Goal: Task Accomplishment & Management: Manage account settings

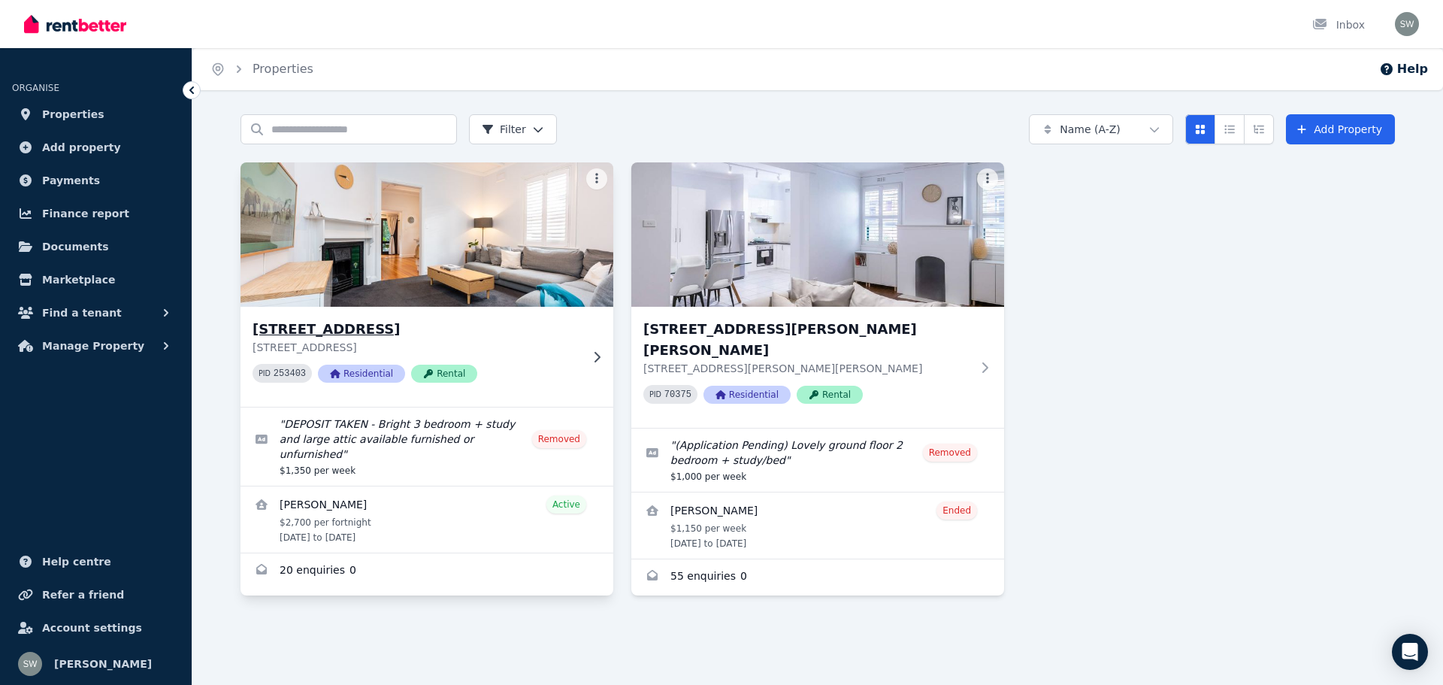
click at [406, 280] on img at bounding box center [427, 235] width 392 height 152
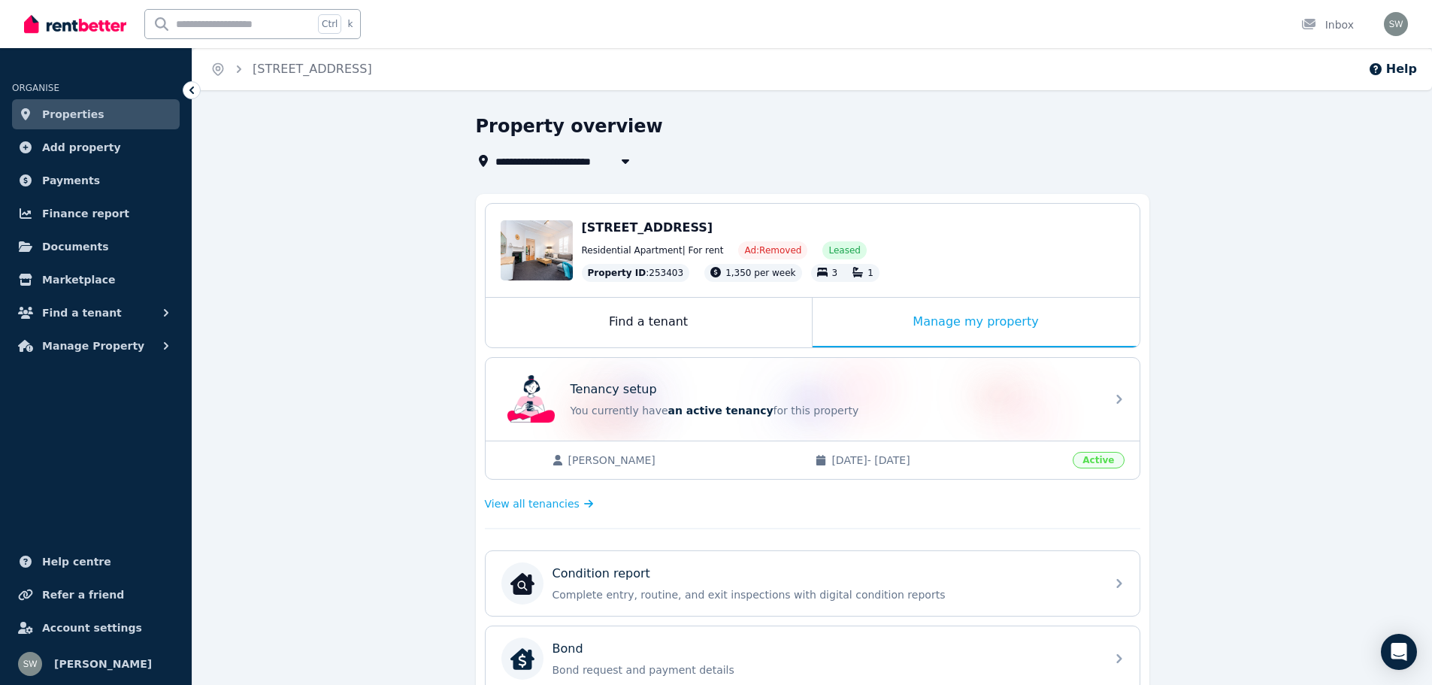
click at [669, 383] on div "Tenancy setup" at bounding box center [833, 389] width 526 height 18
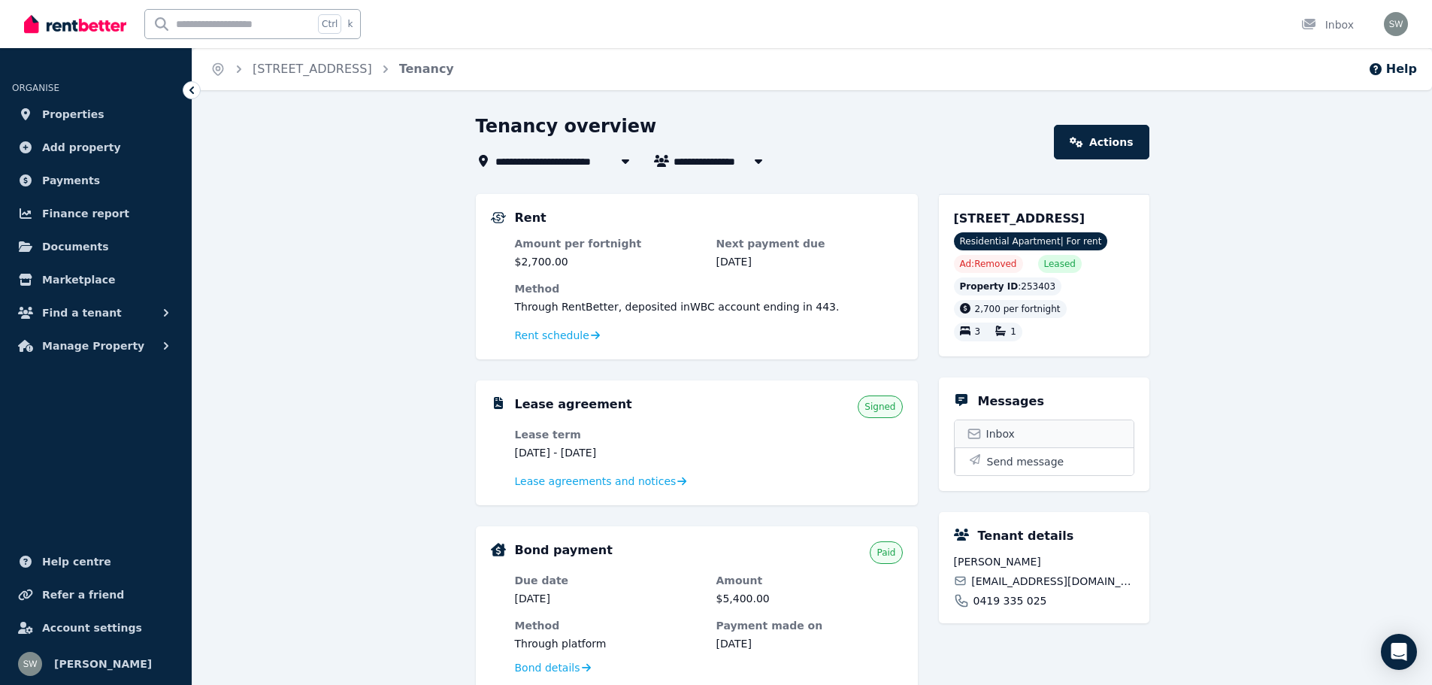
click at [1003, 428] on span "Inbox" at bounding box center [1000, 433] width 29 height 15
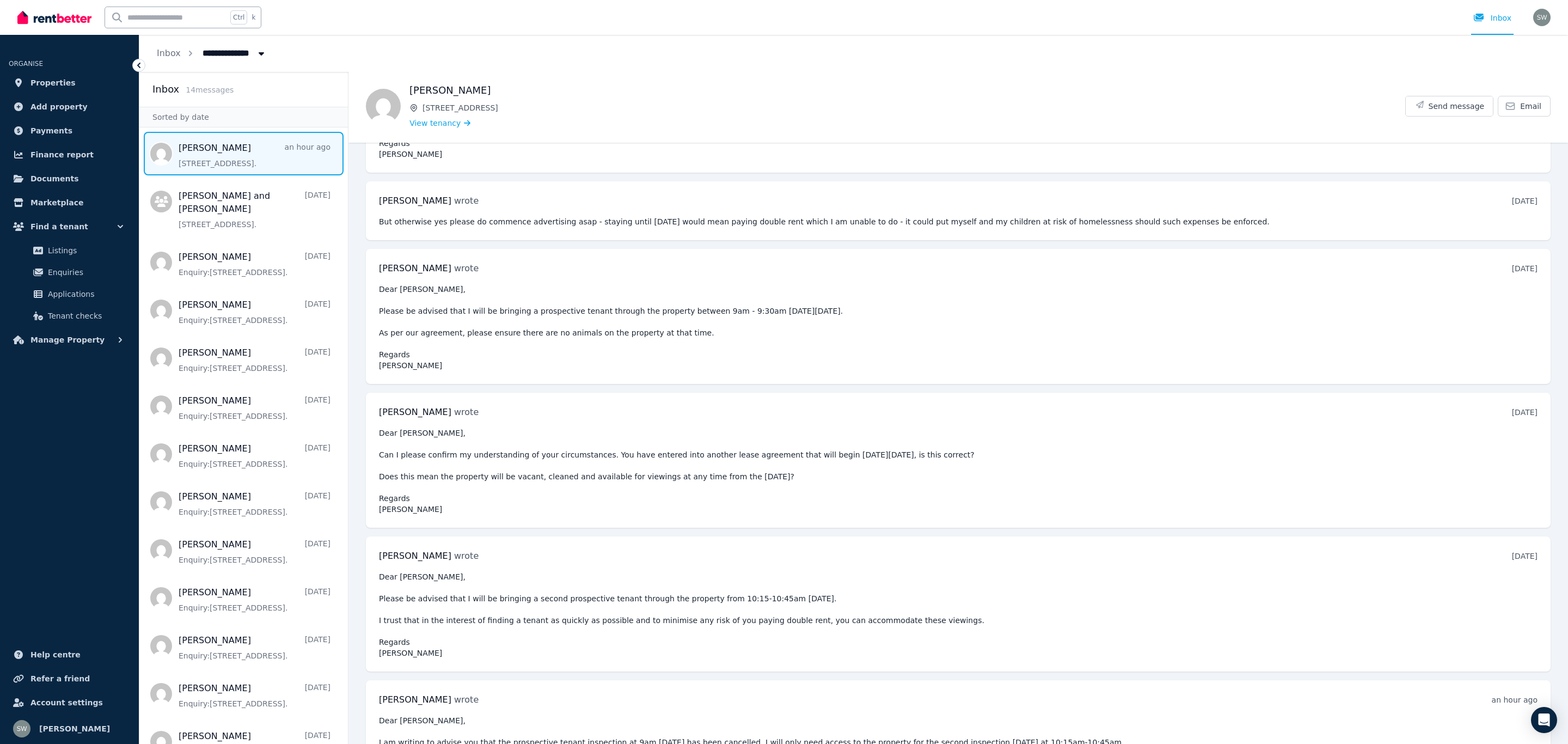
scroll to position [4004, 0]
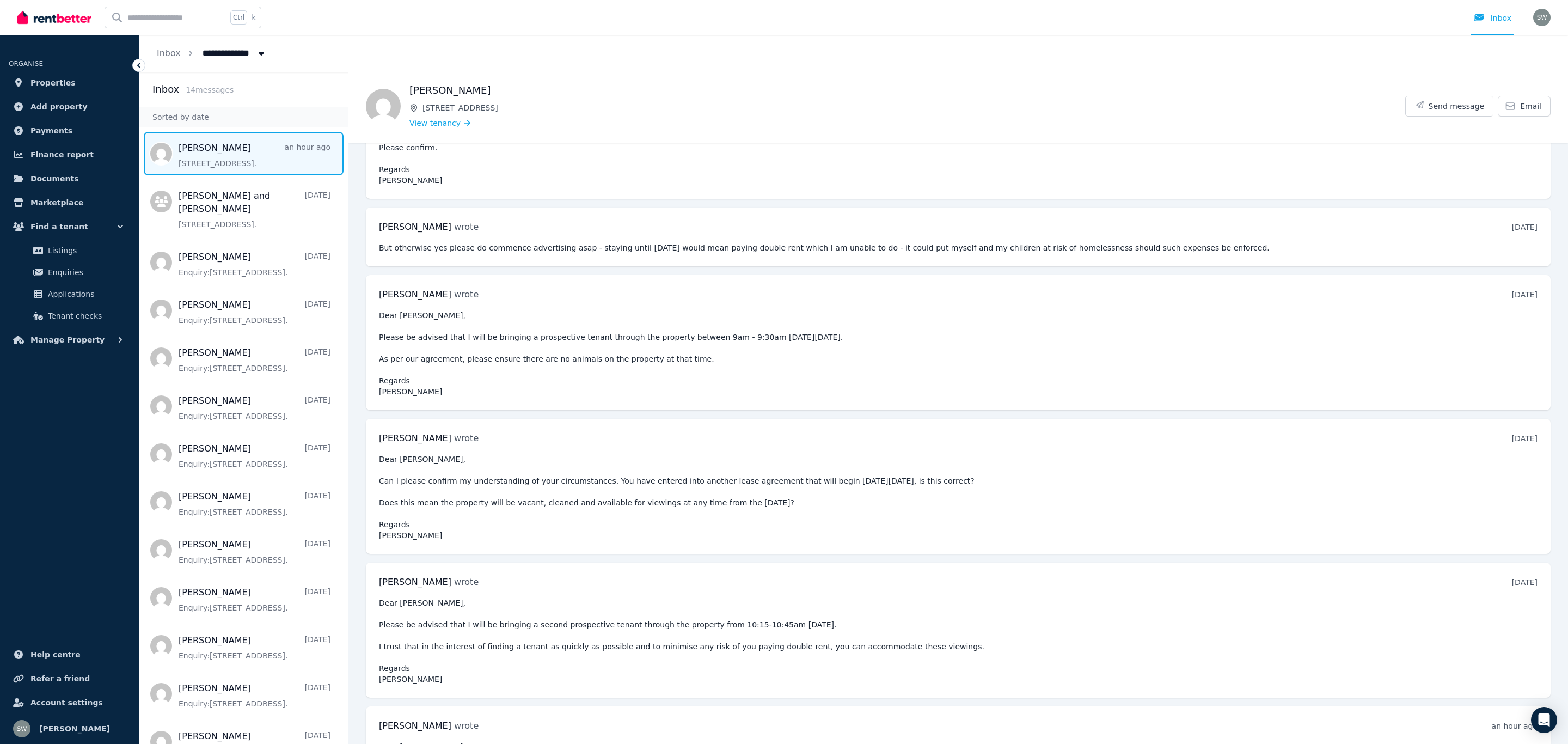
click at [141, 62] on icon at bounding box center [138, 65] width 11 height 11
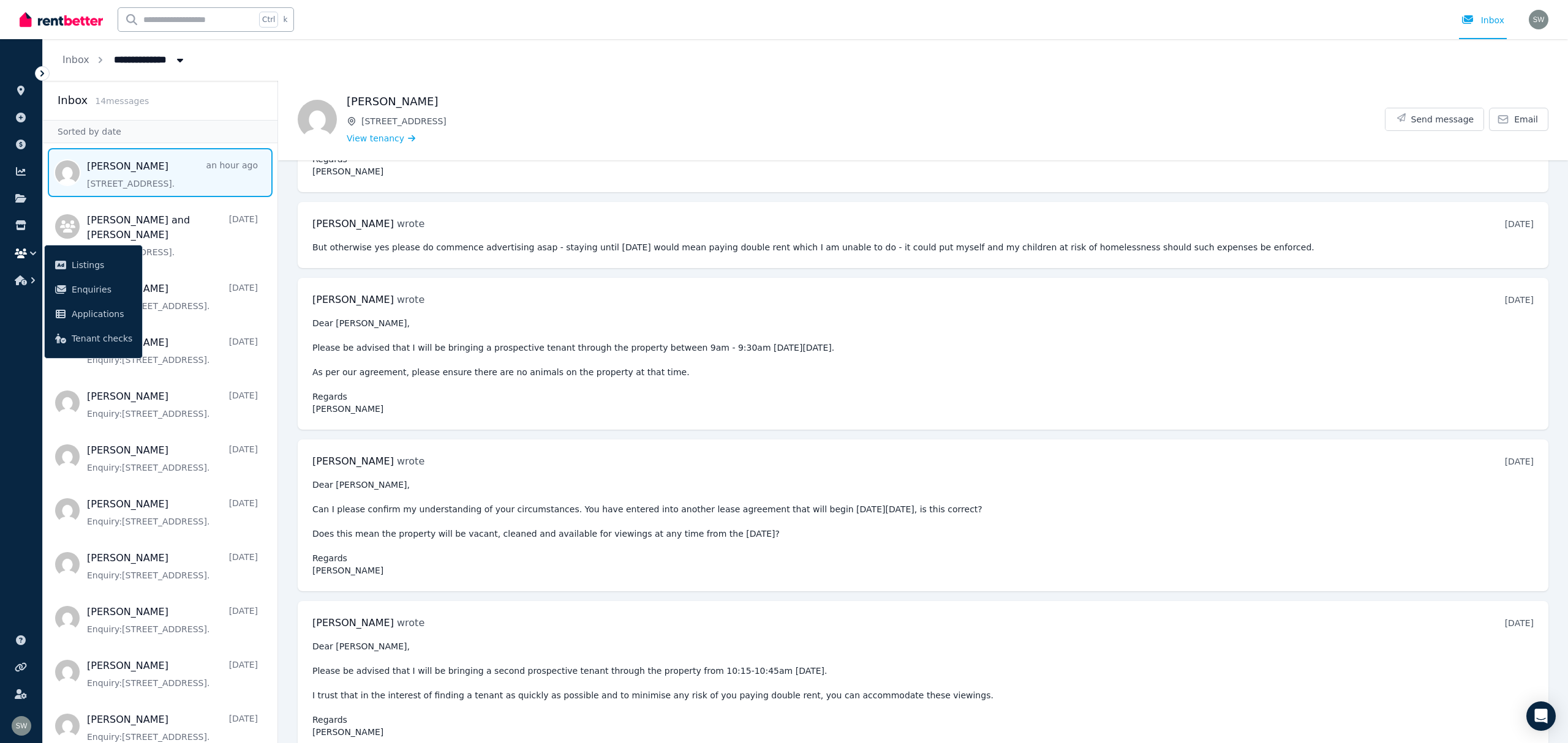
scroll to position [4702, 0]
